Goal: Navigation & Orientation: Find specific page/section

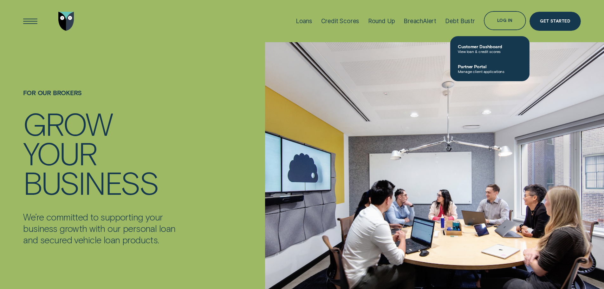
click at [481, 63] on link "Partner Portal Manage client applications" at bounding box center [489, 69] width 79 height 20
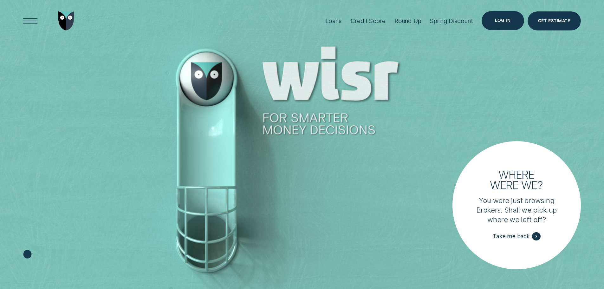
click at [432, 17] on div "Log in" at bounding box center [502, 20] width 42 height 19
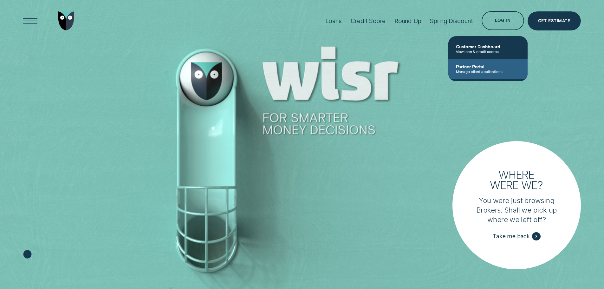
click at [432, 67] on span "Partner Portal" at bounding box center [488, 66] width 64 height 5
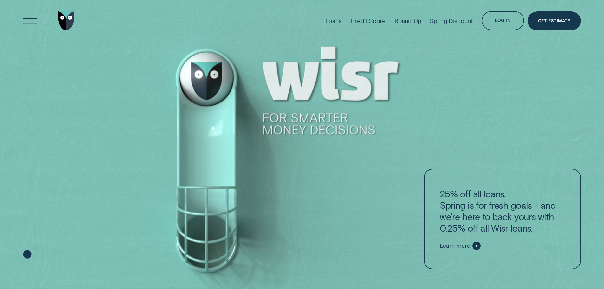
click at [86, 67] on div at bounding box center [302, 144] width 604 height 289
drag, startPoint x: 84, startPoint y: 0, endPoint x: 28, endPoint y: 44, distance: 71.6
click at [27, 48] on div at bounding box center [302, 144] width 604 height 289
click at [502, 17] on div "Log in" at bounding box center [502, 20] width 42 height 19
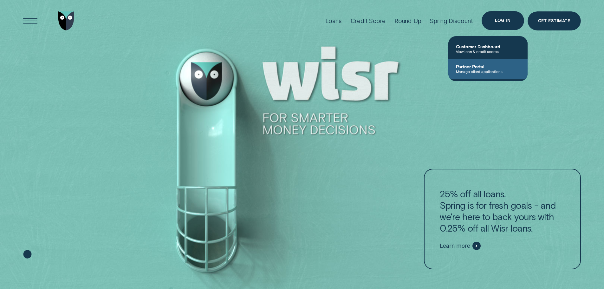
click at [469, 69] on span "Manage client applications" at bounding box center [488, 71] width 64 height 4
